Goal: Task Accomplishment & Management: Manage account settings

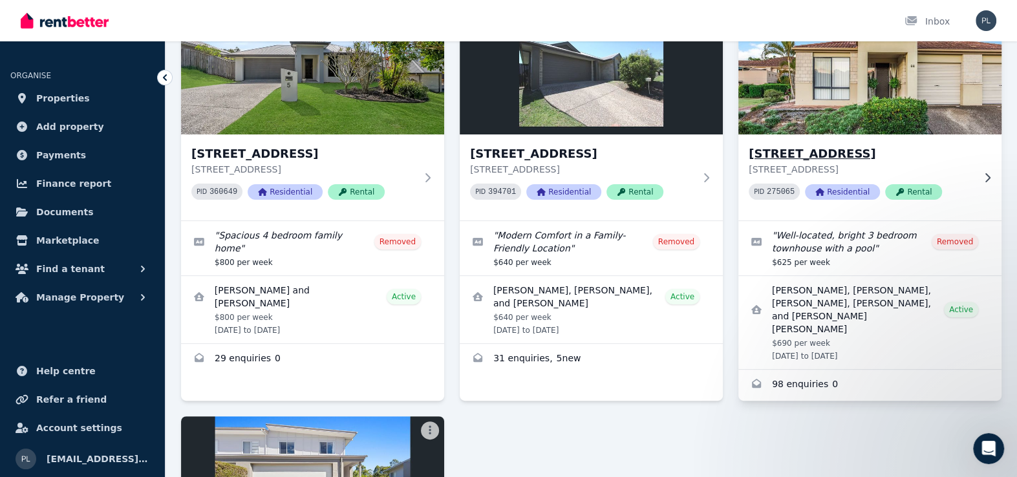
drag, startPoint x: 0, startPoint y: 0, endPoint x: 870, endPoint y: 124, distance: 879.2
click at [870, 124] on img at bounding box center [870, 72] width 276 height 131
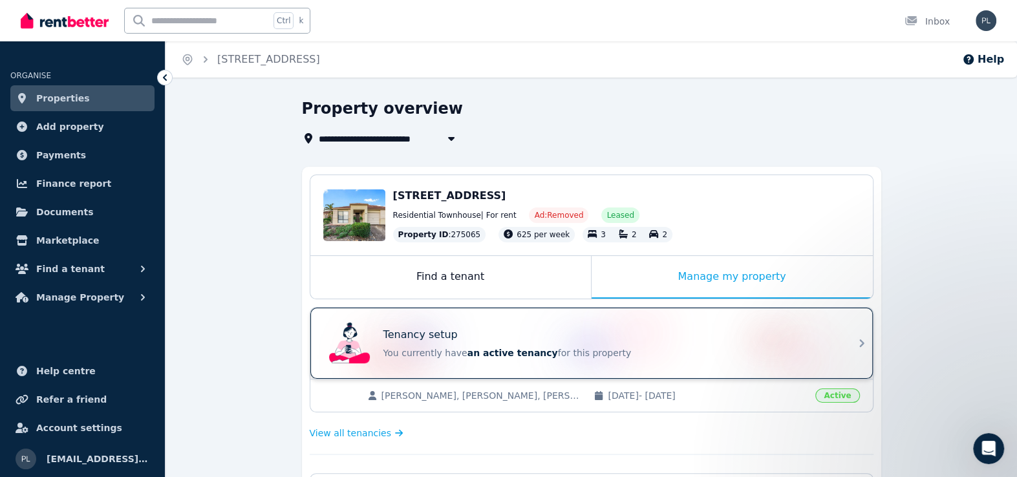
click at [512, 341] on div "Tenancy setup You currently have an active tenancy for this property" at bounding box center [609, 343] width 453 height 32
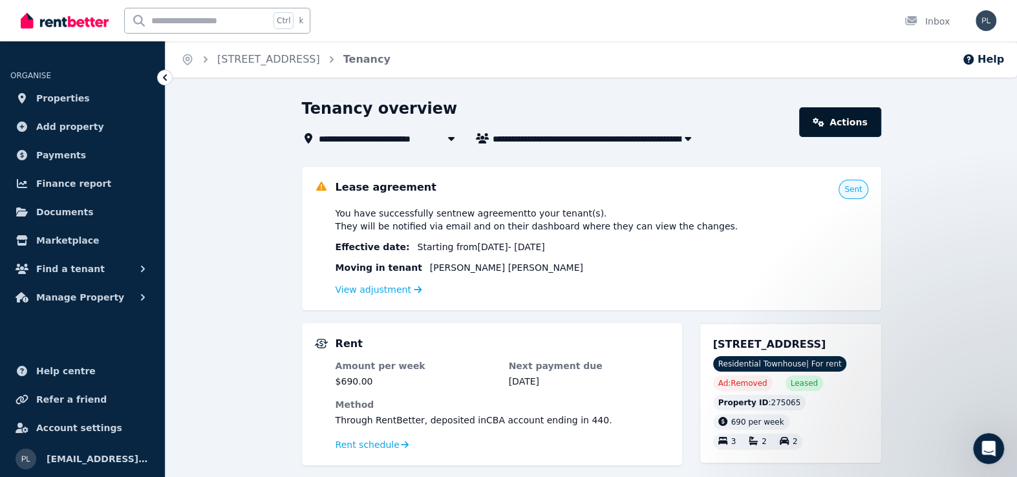
click at [859, 132] on link "Actions" at bounding box center [839, 122] width 81 height 30
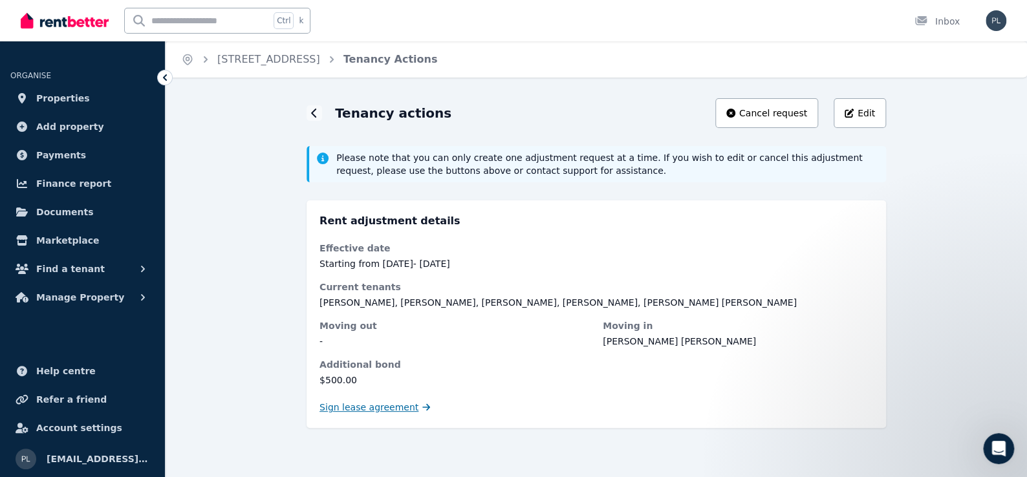
click at [383, 409] on span "Sign lease agreement" at bounding box center [368, 407] width 99 height 13
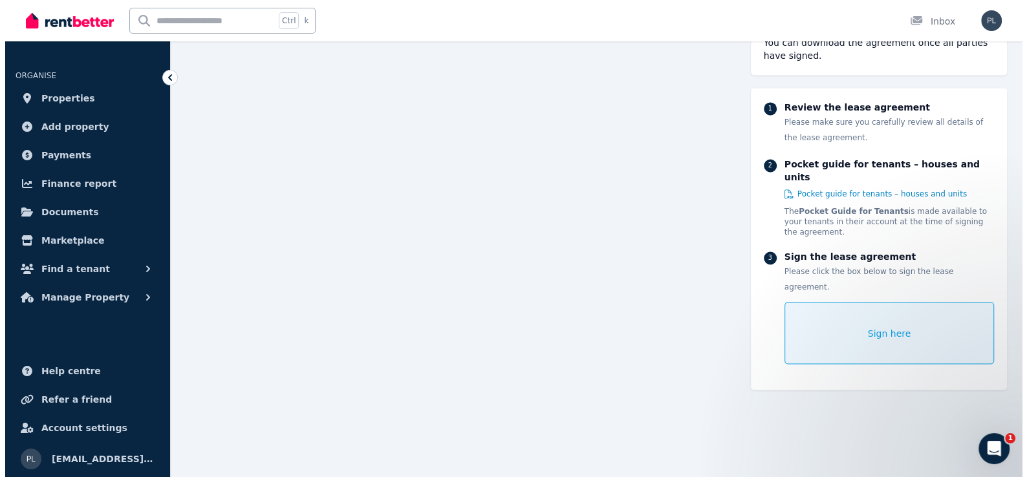
scroll to position [8974, 0]
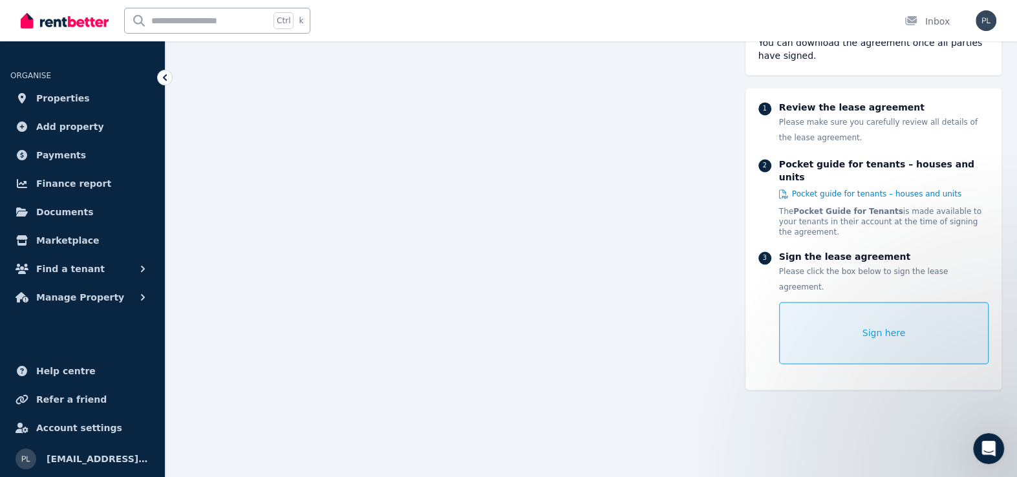
click at [884, 327] on span "Sign here" at bounding box center [884, 333] width 43 height 13
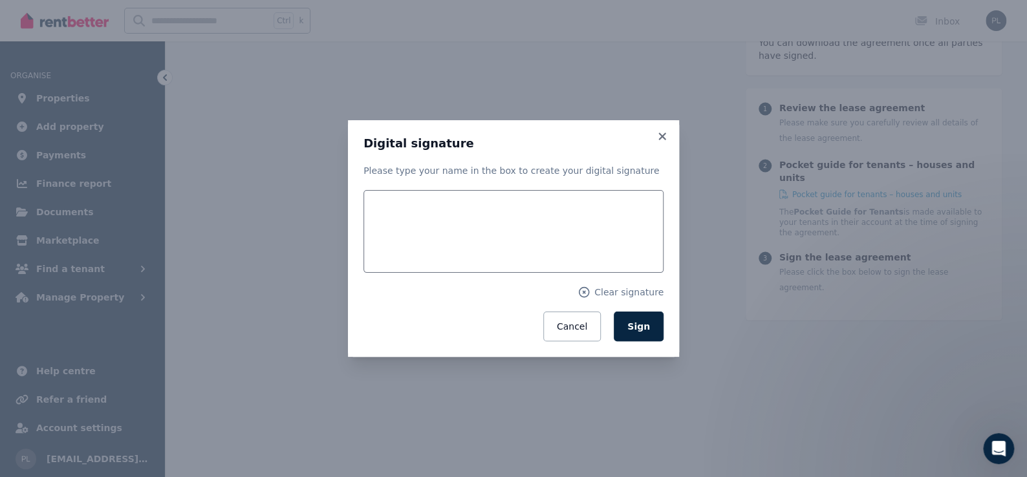
scroll to position [8982, 0]
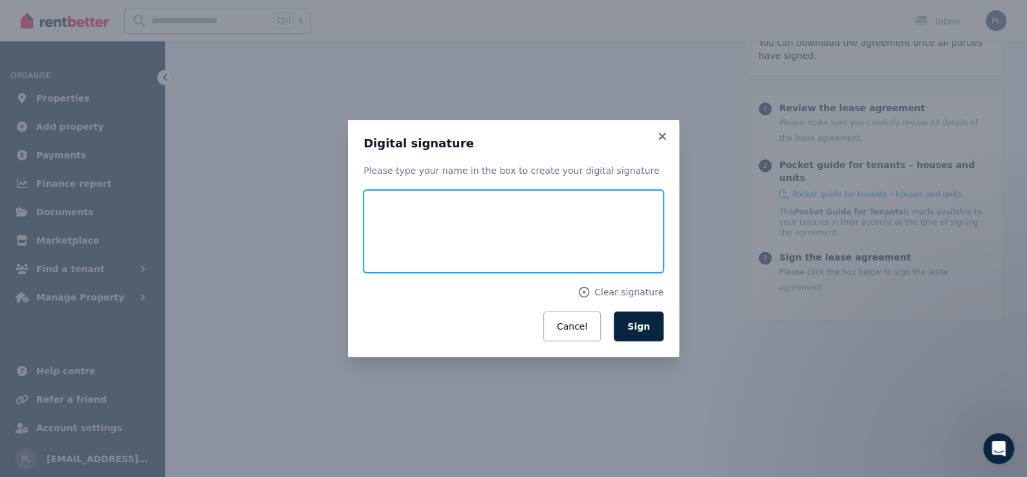
click at [468, 234] on input "text" at bounding box center [513, 231] width 300 height 83
type input "**********"
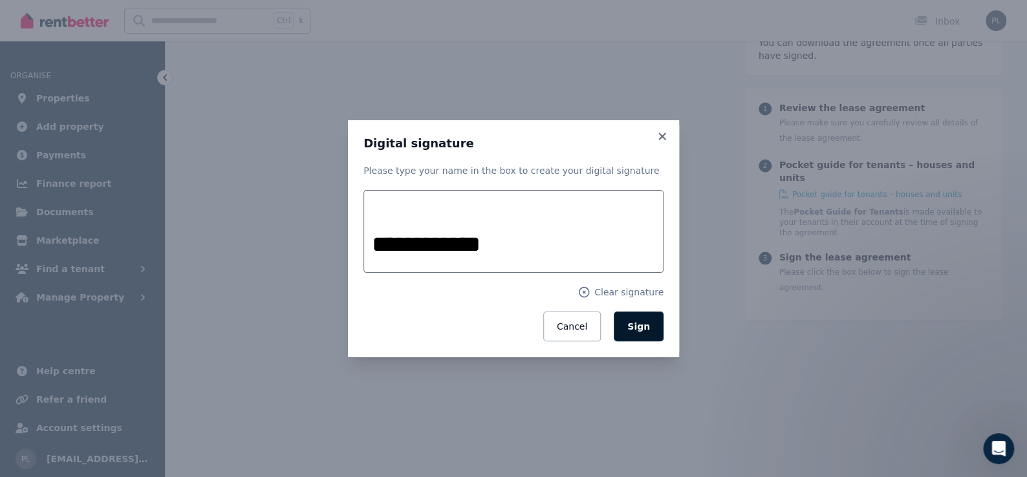
click at [638, 323] on span "Sign" at bounding box center [638, 326] width 23 height 10
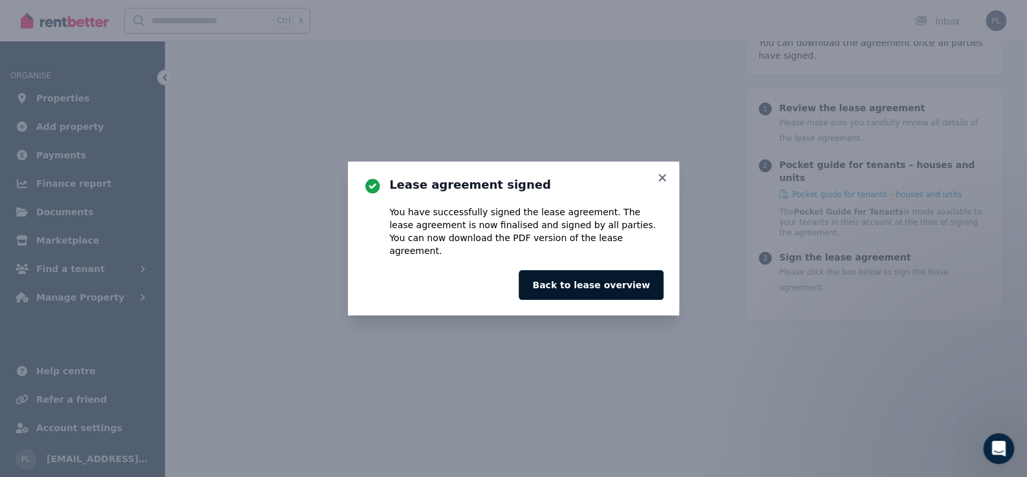
click at [620, 276] on button "Back to lease overview" at bounding box center [591, 285] width 145 height 30
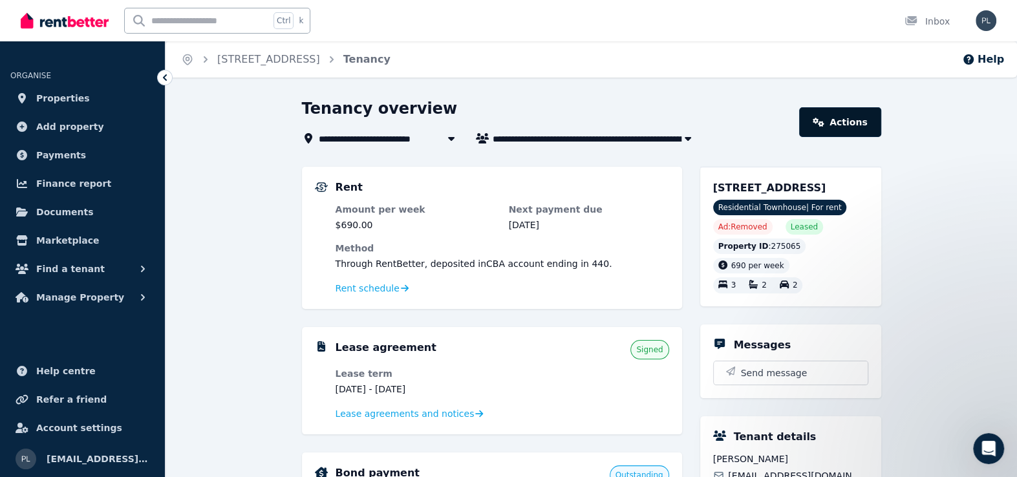
click at [859, 135] on link "Actions" at bounding box center [839, 122] width 81 height 30
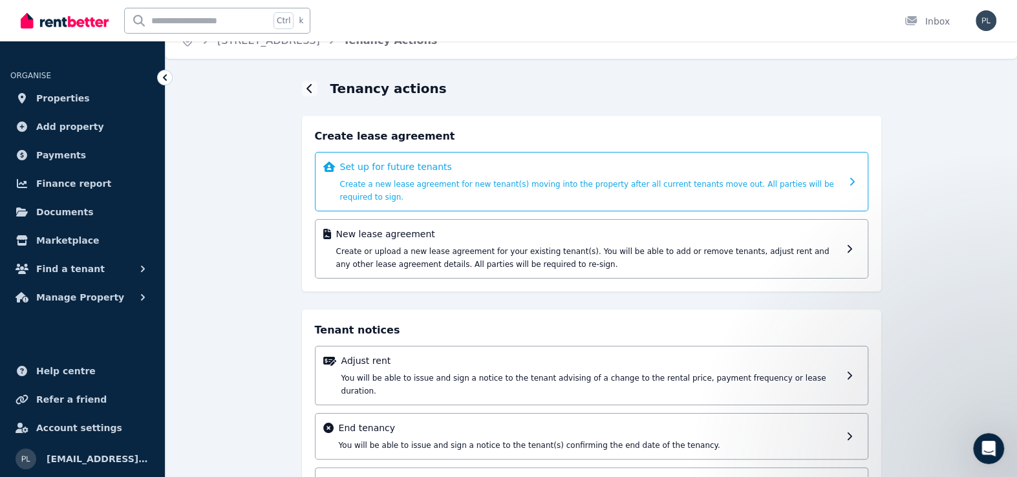
scroll to position [65, 0]
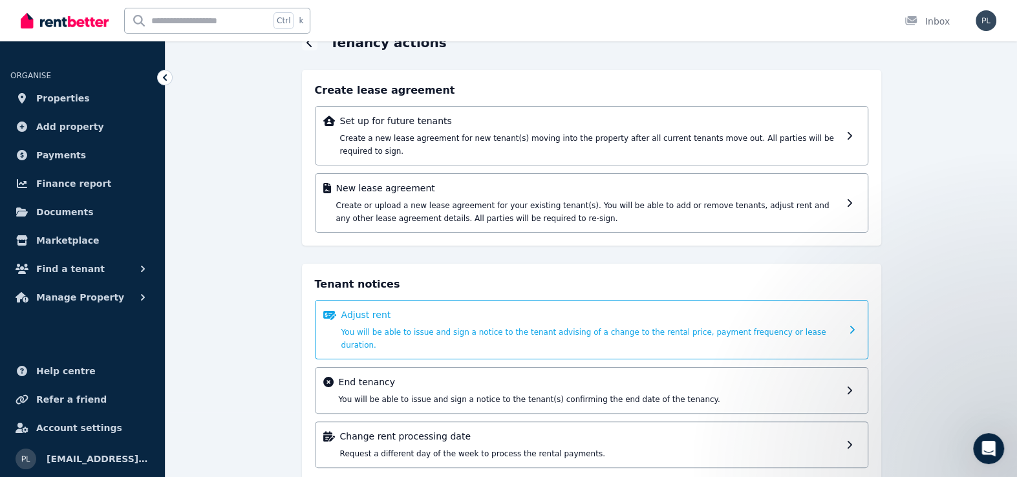
click at [467, 309] on div "Adjust rent You will be able to issue and sign a notice to the tenant advising …" at bounding box center [591, 329] width 500 height 43
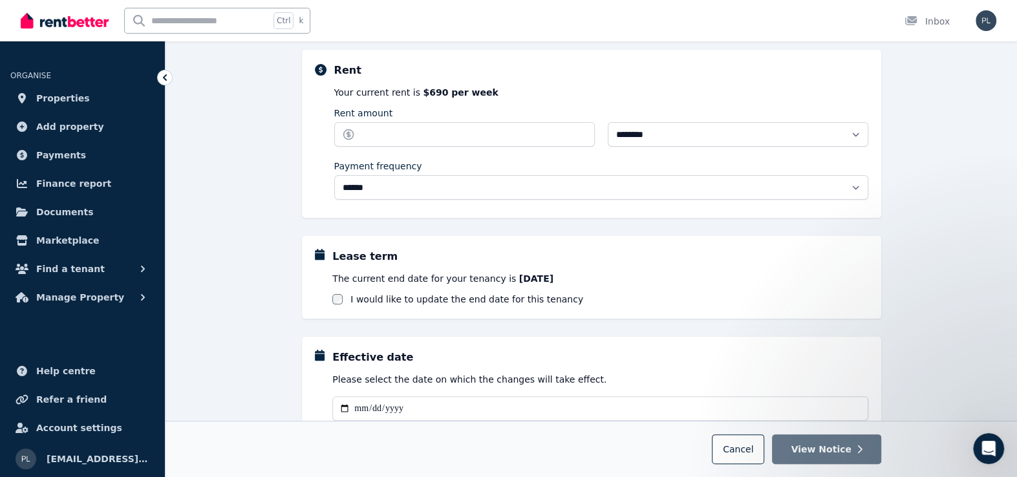
scroll to position [78, 0]
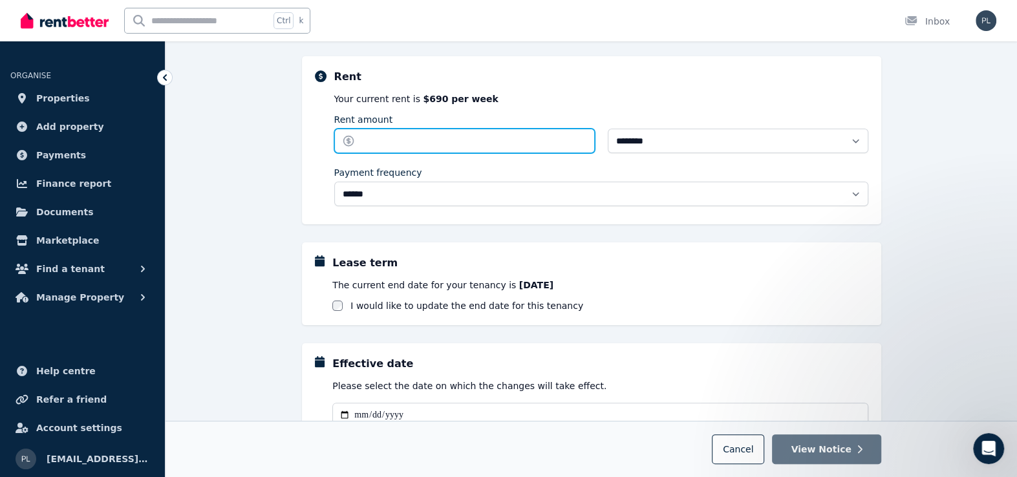
click at [449, 144] on input "Rent amount" at bounding box center [464, 141] width 261 height 25
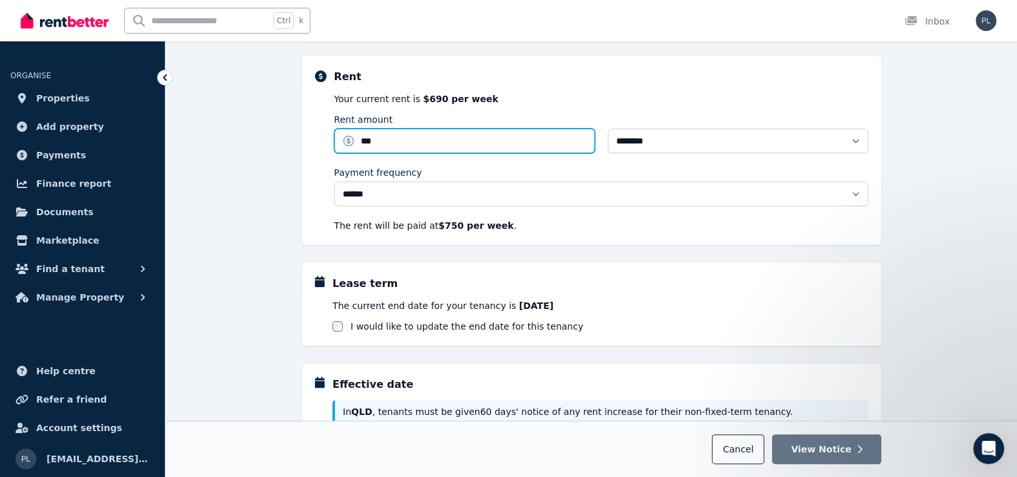
type input "***"
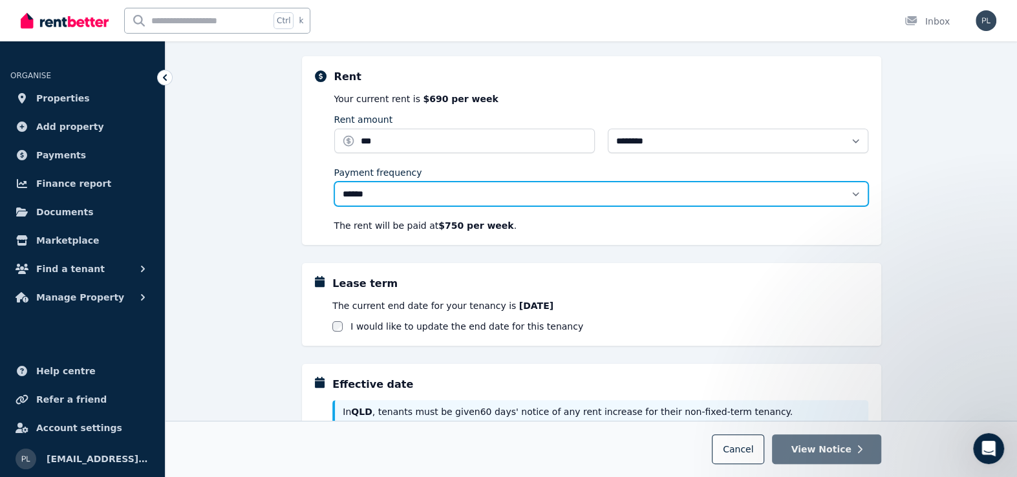
click at [654, 193] on select "**********" at bounding box center [601, 194] width 534 height 25
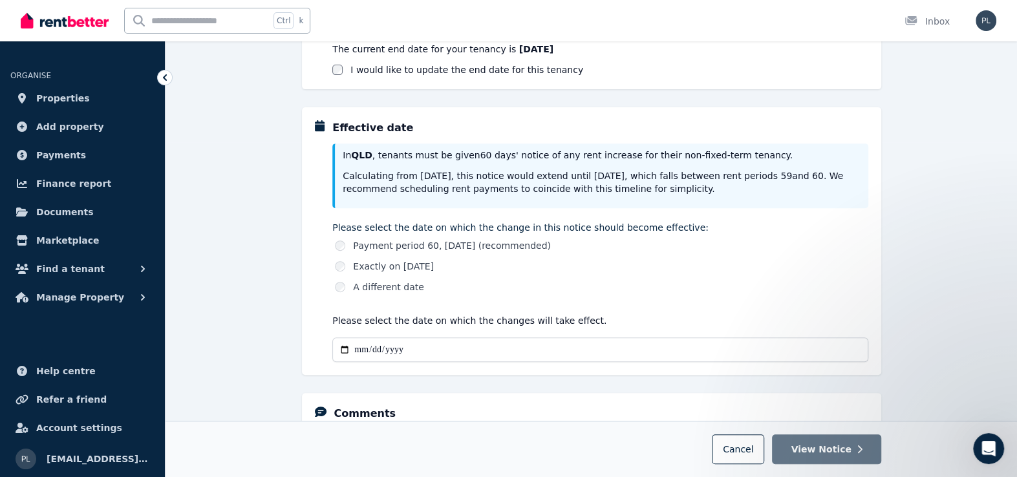
scroll to position [337, 0]
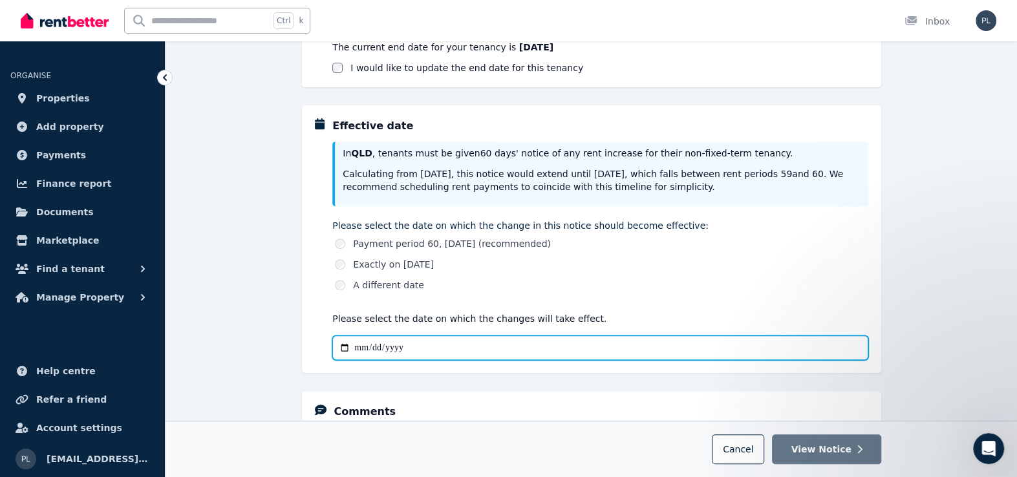
click at [357, 348] on input "Effective date" at bounding box center [599, 348] width 535 height 25
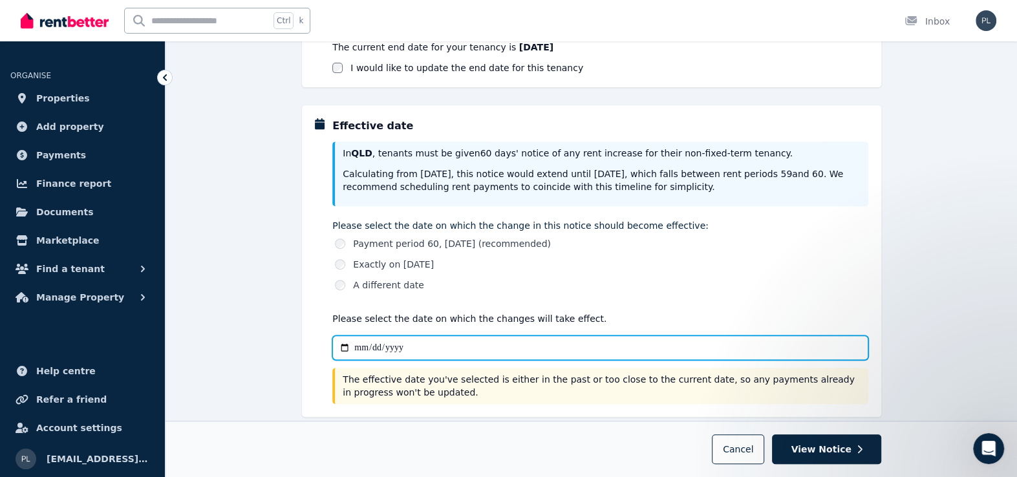
type input "**********"
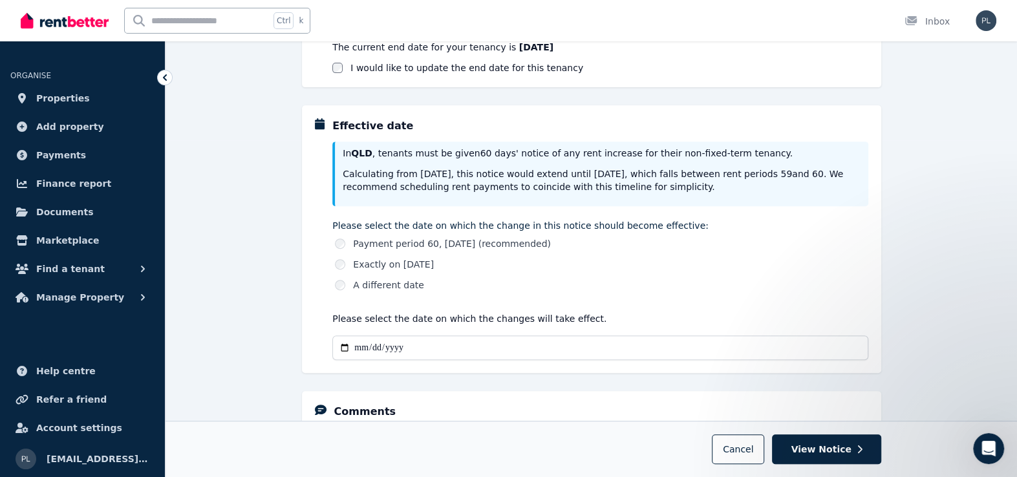
click at [281, 335] on div "**********" at bounding box center [592, 187] width 852 height 853
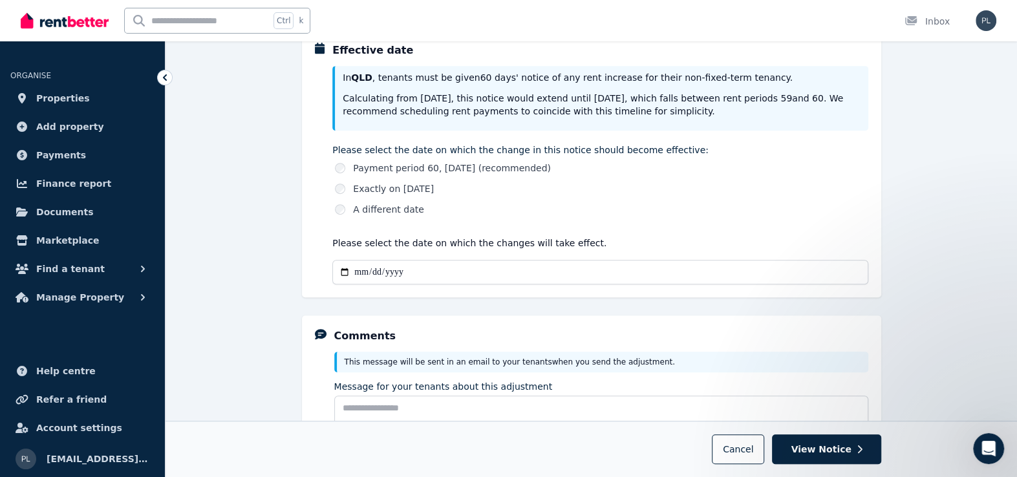
scroll to position [466, 0]
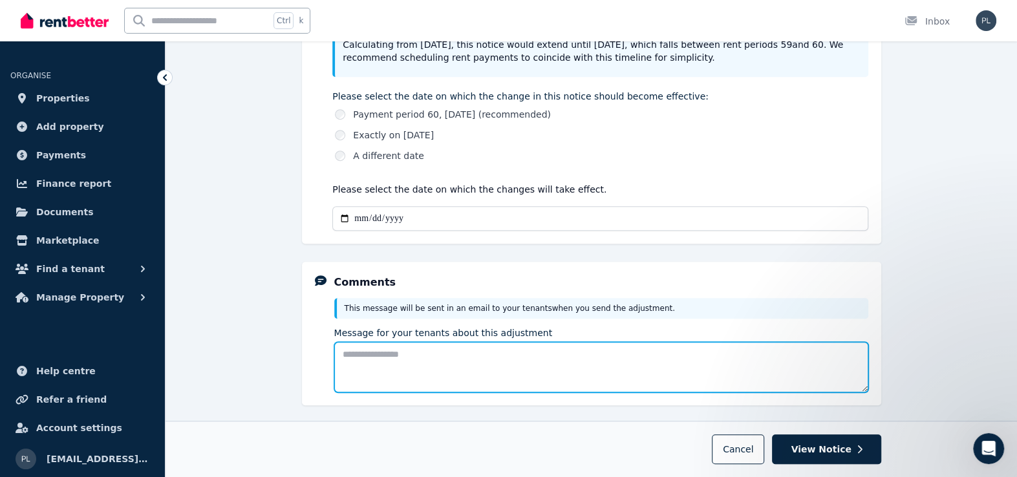
click at [471, 384] on textarea "Message for your tenants about this adjustment" at bounding box center [601, 367] width 534 height 50
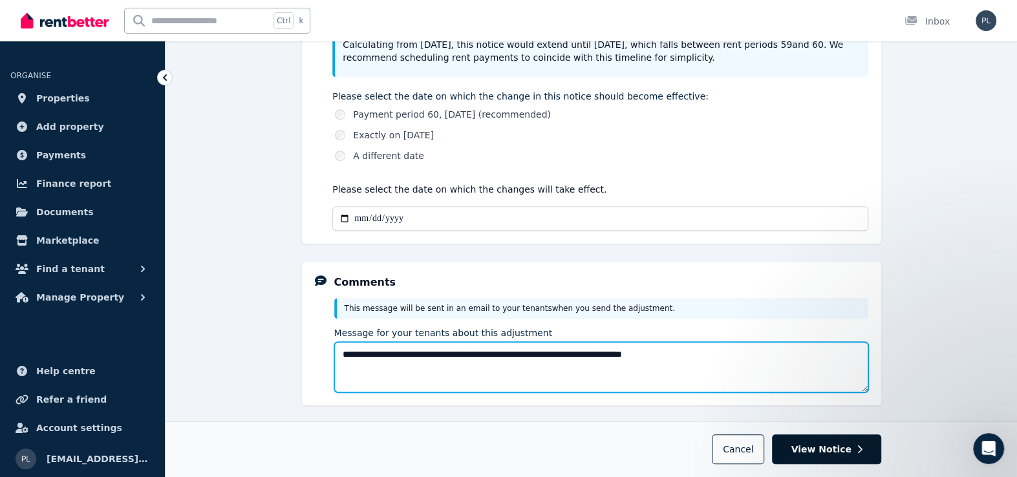
type textarea "**********"
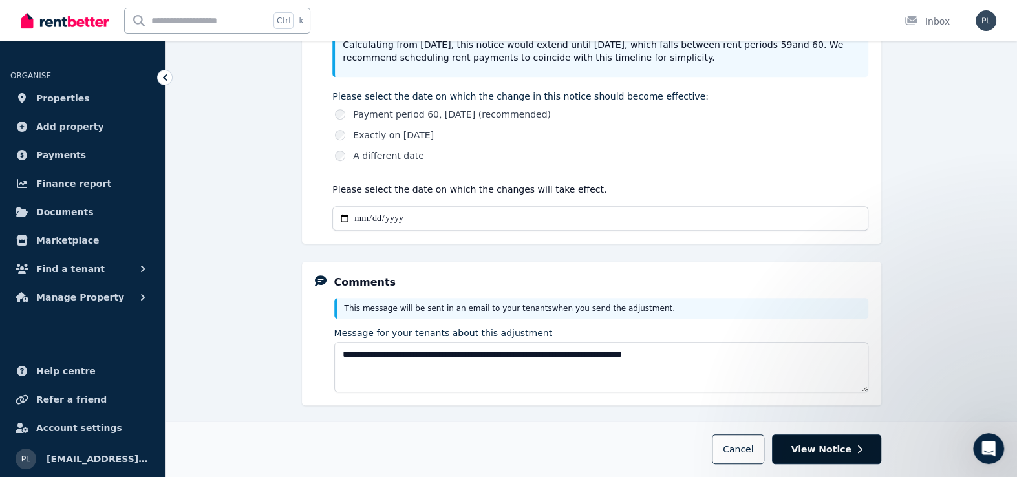
click at [826, 451] on span "View Notice" at bounding box center [821, 449] width 60 height 13
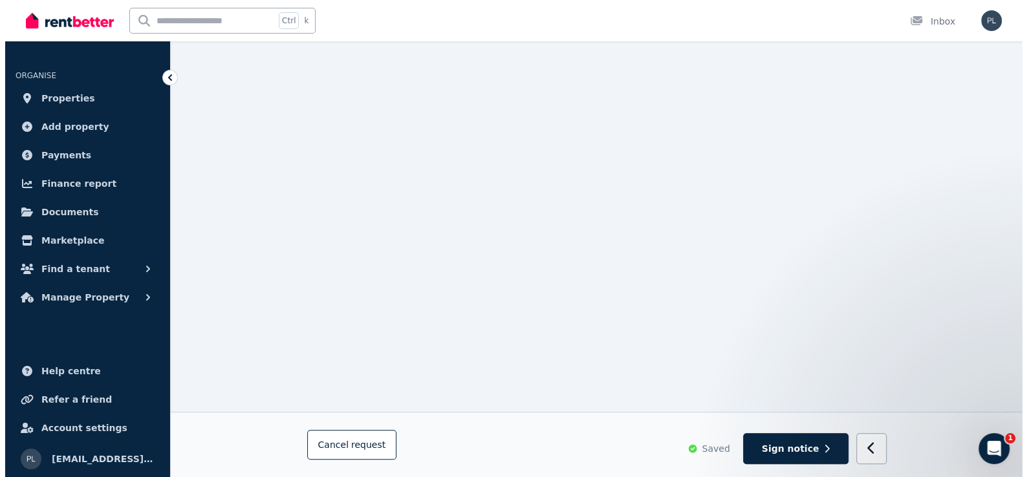
scroll to position [327, 0]
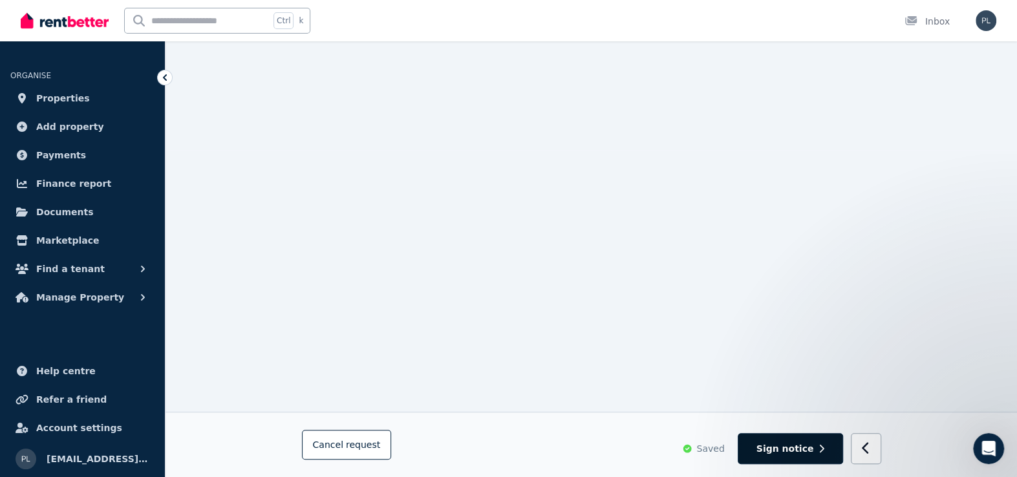
click at [821, 441] on button "Sign notice" at bounding box center [790, 449] width 105 height 32
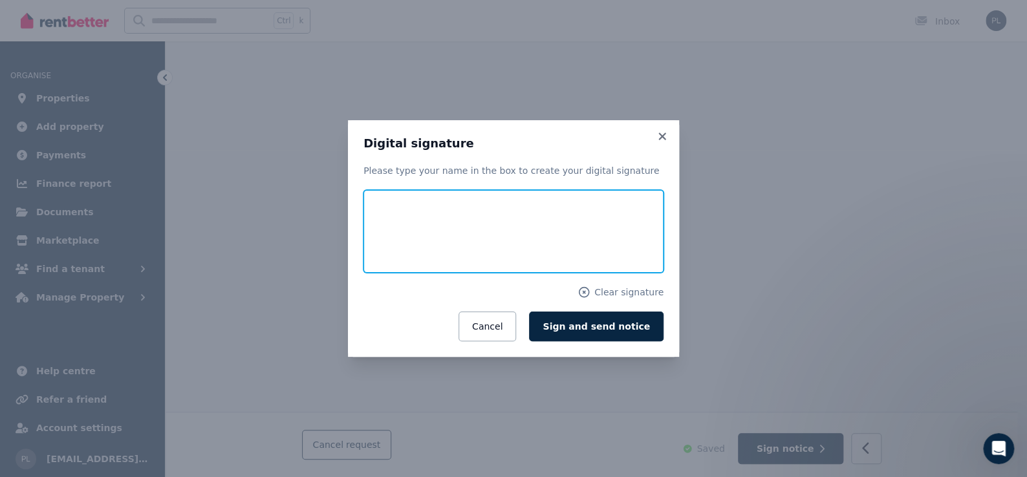
click at [504, 258] on input "text" at bounding box center [513, 231] width 300 height 83
click at [483, 245] on input "text" at bounding box center [513, 231] width 300 height 83
type input "*********"
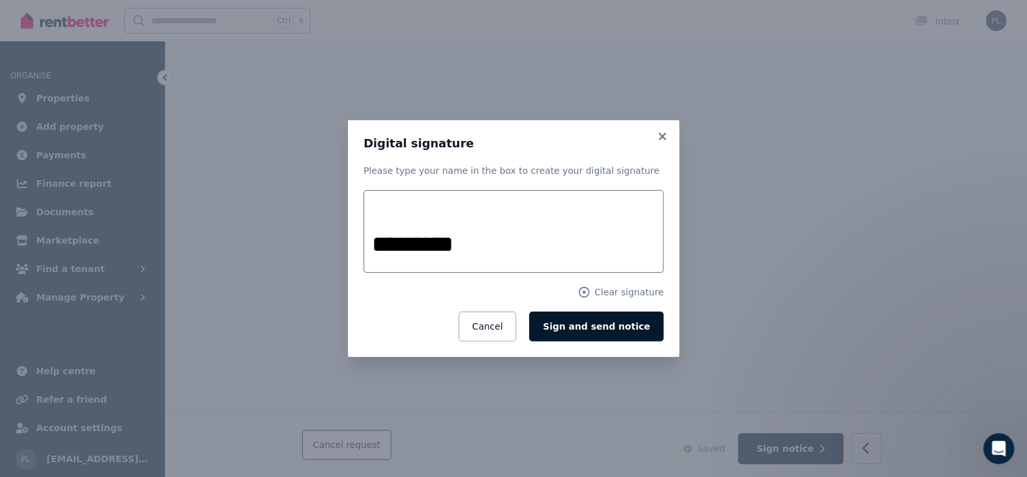
click at [623, 332] on span "Sign and send notice" at bounding box center [596, 326] width 107 height 10
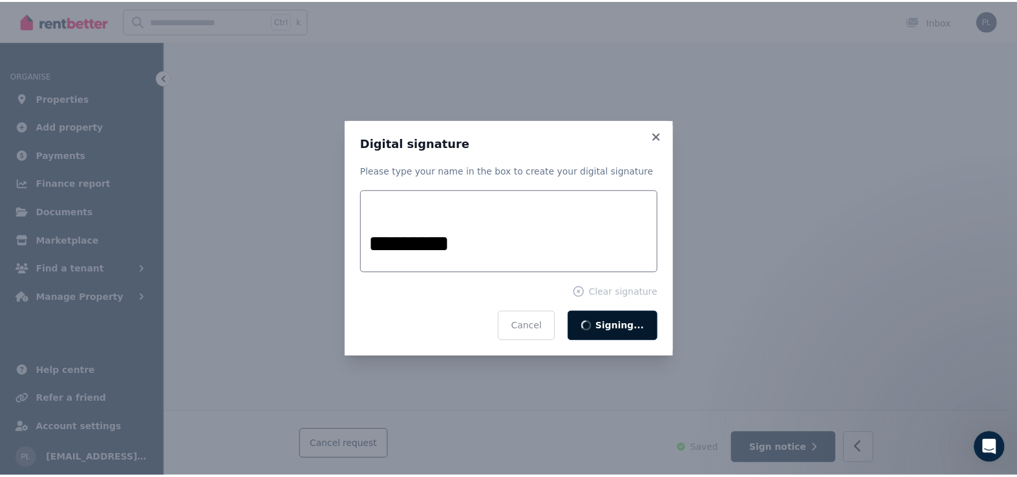
scroll to position [0, 0]
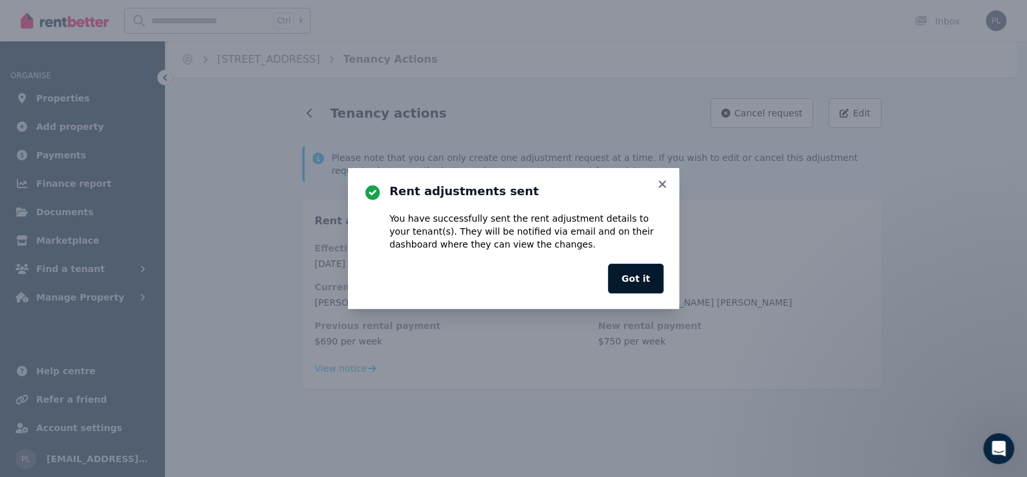
click at [642, 276] on button "Got it" at bounding box center [636, 279] width 56 height 30
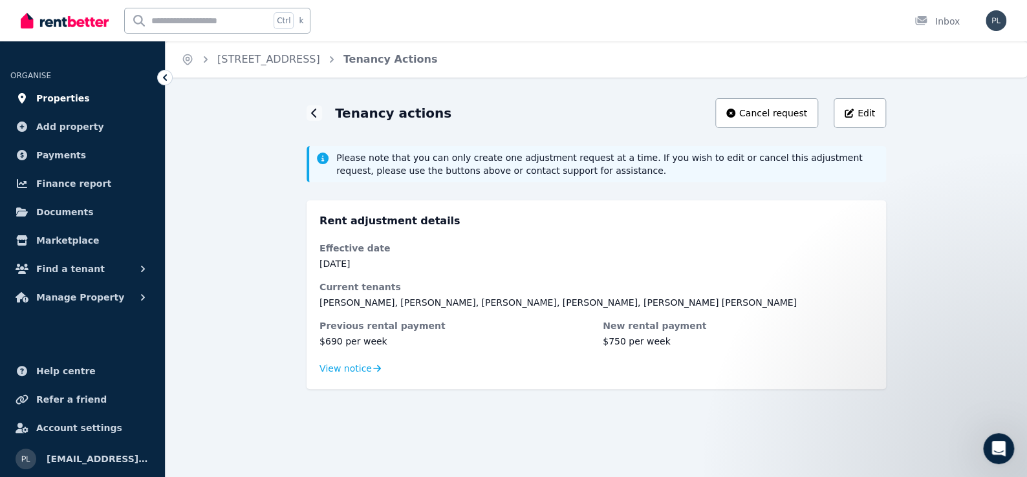
click at [74, 96] on span "Properties" at bounding box center [63, 99] width 54 height 16
